Goal: Navigation & Orientation: Find specific page/section

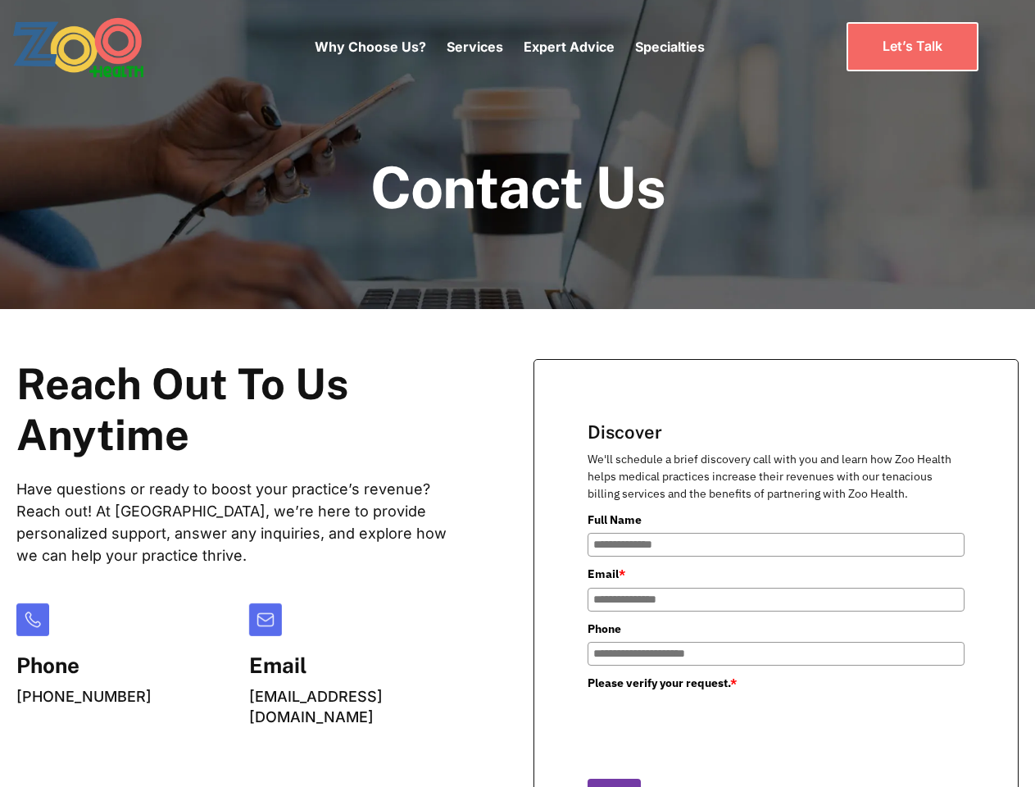
click at [509, 47] on div "Why Choose Us? Services Chronic Care Management Contract Optimization Denial An…" at bounding box center [510, 46] width 390 height 69
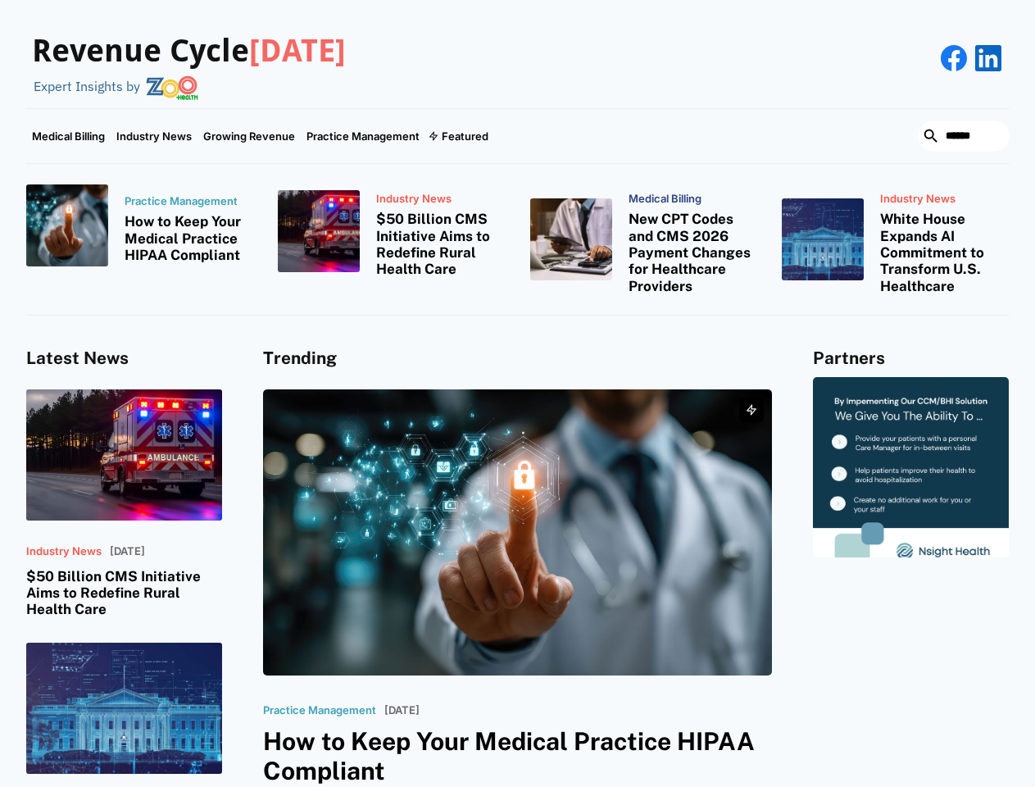
click at [457, 136] on div "Featured" at bounding box center [465, 135] width 47 height 13
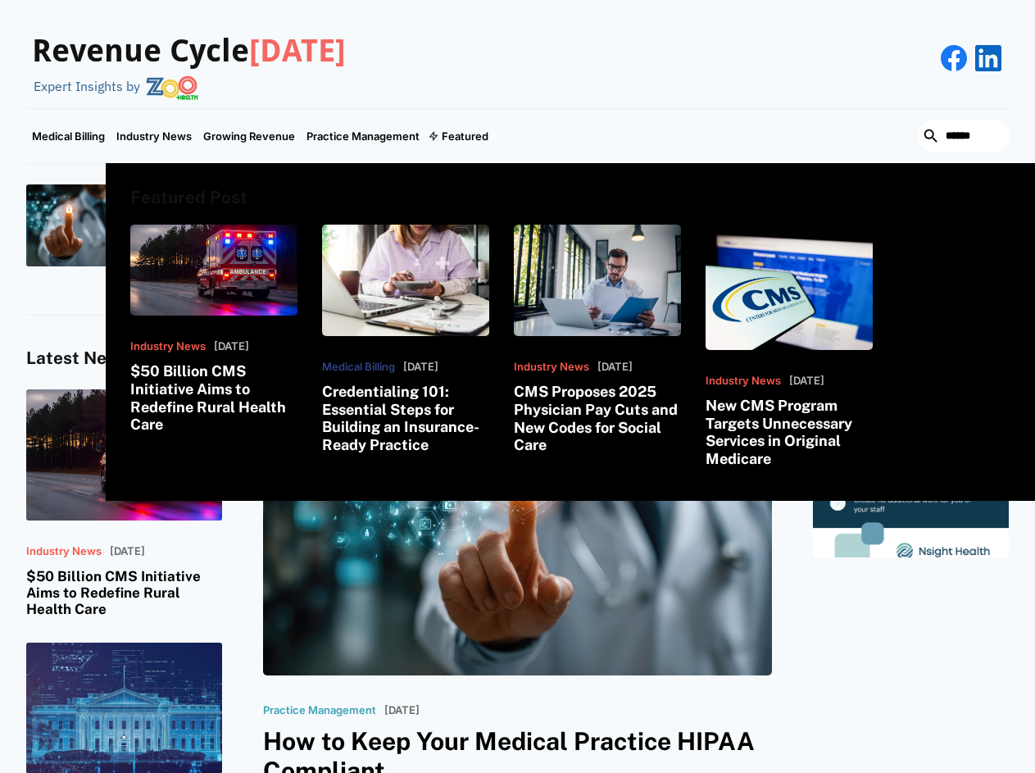
click at [857, 773] on html "Revenue Cycle [DATE] Expert Insights by Medical Billing Industry News Growing R…" at bounding box center [517, 386] width 1035 height 773
